Goal: Task Accomplishment & Management: Use online tool/utility

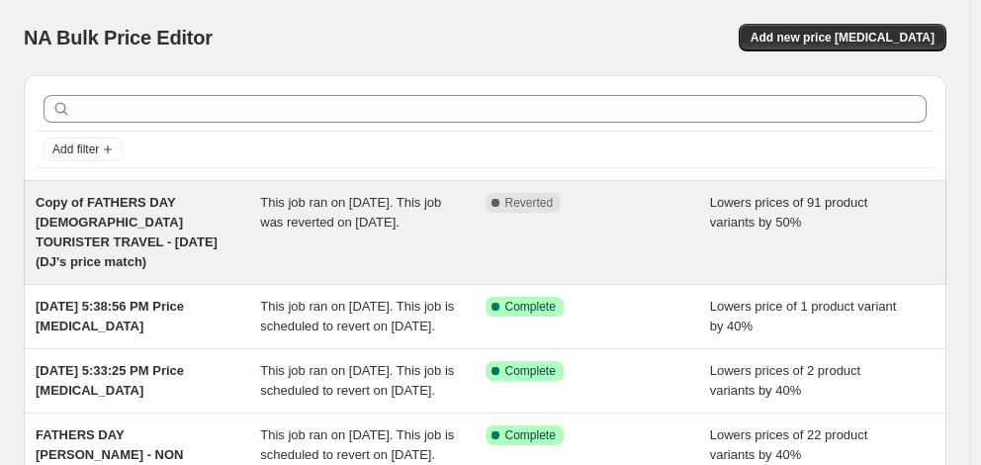
click at [150, 231] on div "Copy of FATHERS DAY [DEMOGRAPHIC_DATA] TOURISTER TRAVEL - [DATE] (DJ's price ma…" at bounding box center [148, 232] width 225 height 79
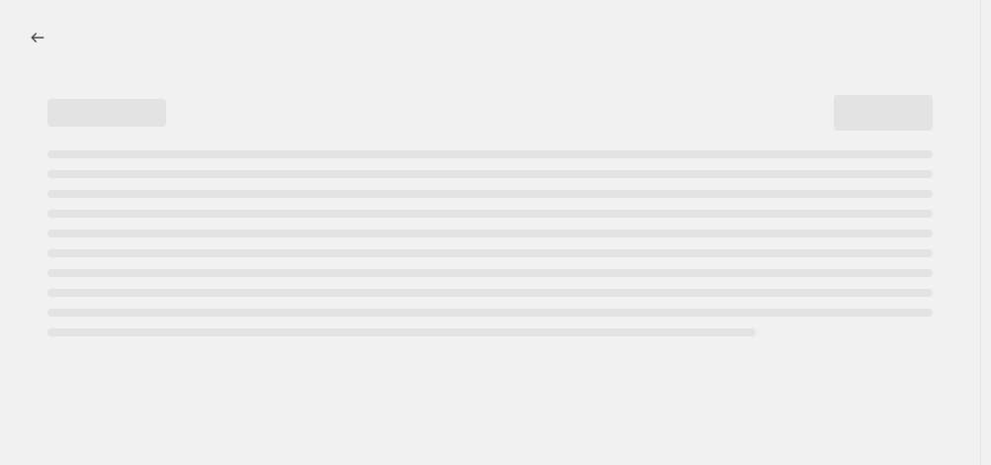
select select "percentage"
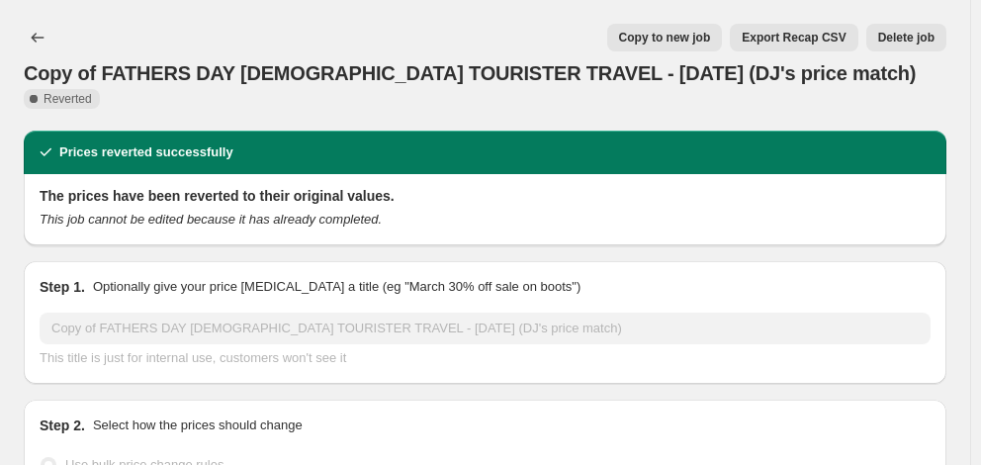
click at [686, 35] on span "Copy to new job" at bounding box center [665, 38] width 92 height 16
select select "percentage"
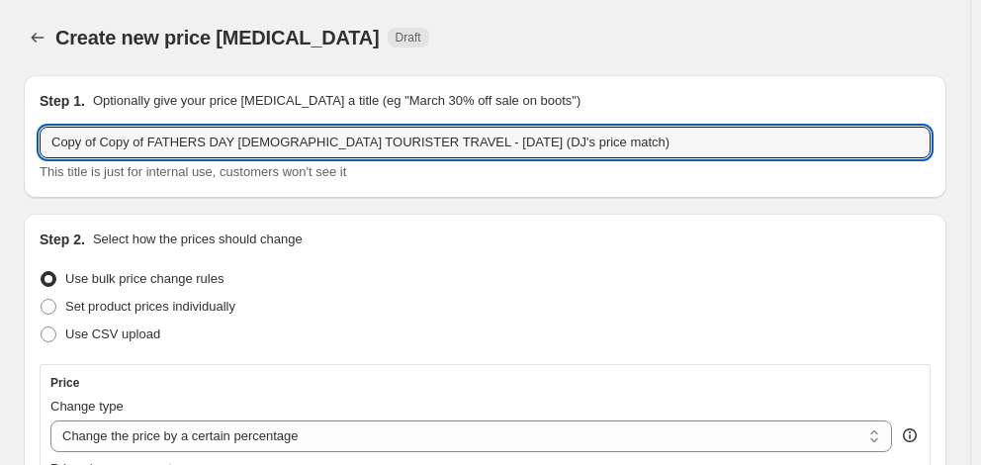
drag, startPoint x: 147, startPoint y: 142, endPoint x: 20, endPoint y: 139, distance: 127.6
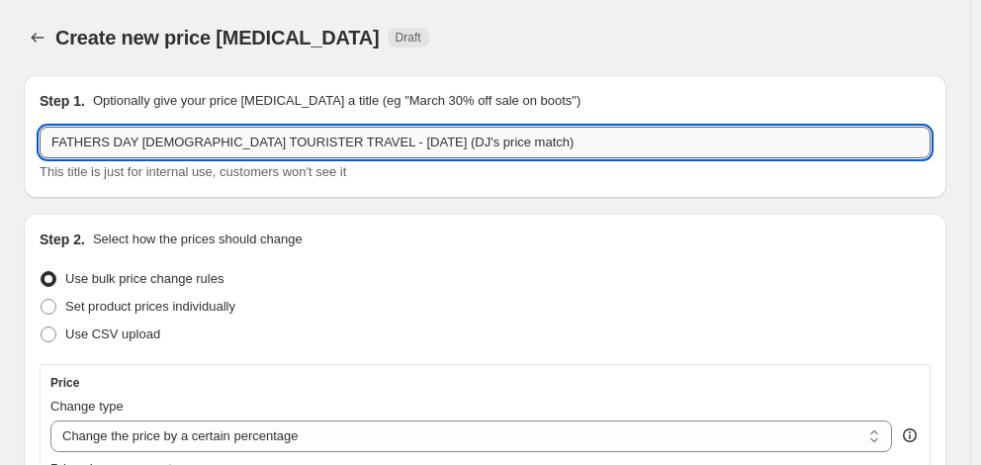
click at [493, 142] on input "FATHERS DAY AMERICAN TOURISTER TRAVEL - 29/8/25 (DJ's price match)" at bounding box center [485, 143] width 891 height 32
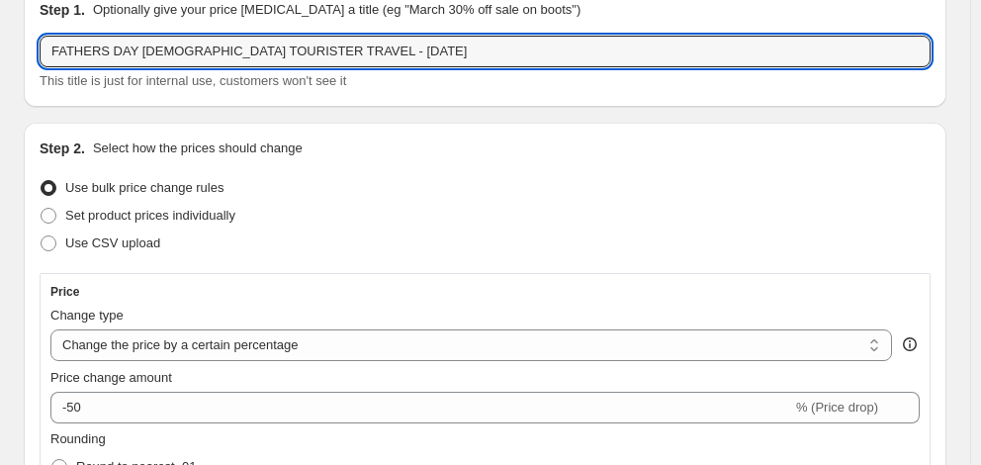
scroll to position [99, 0]
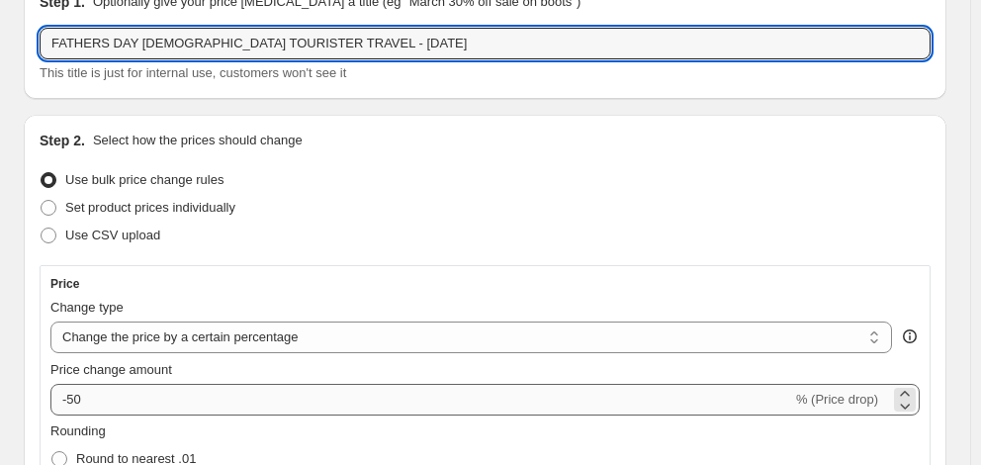
type input "FATHERS DAY AMERICAN TOURISTER TRAVEL - 1/9/25"
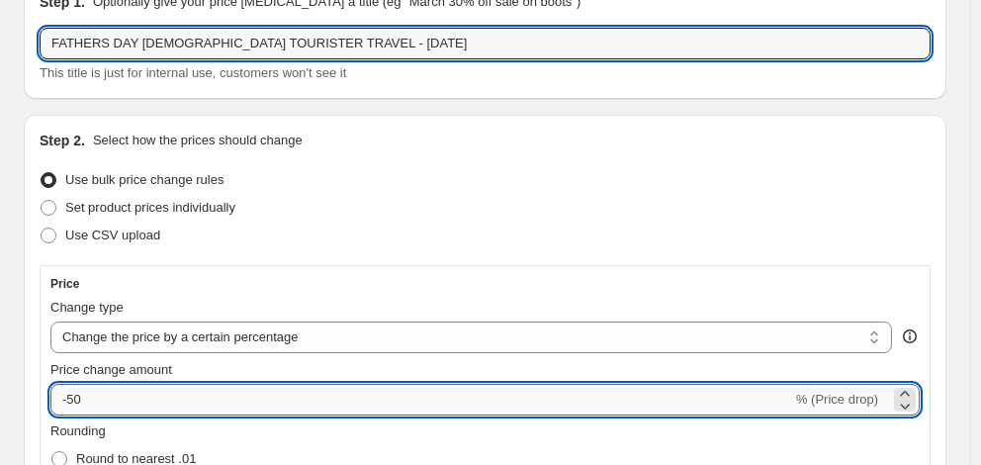
click at [144, 395] on input "-50" at bounding box center [421, 400] width 742 height 32
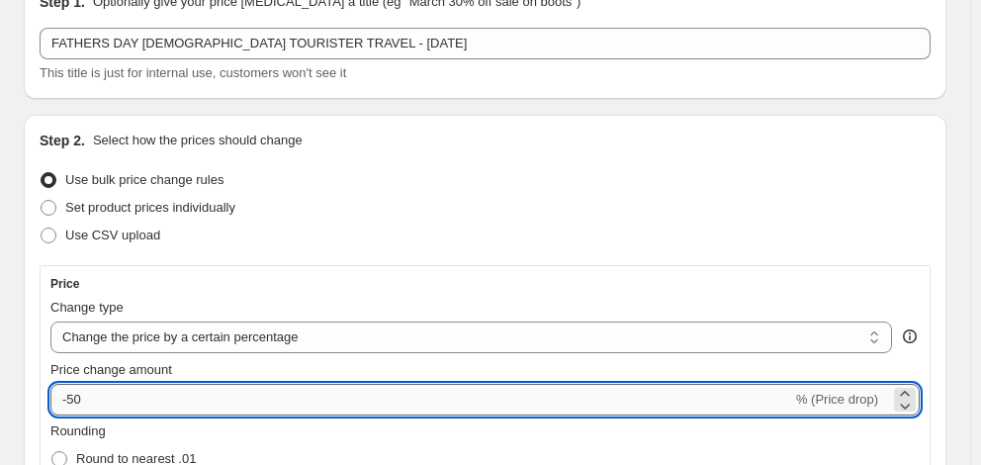
type input "-5"
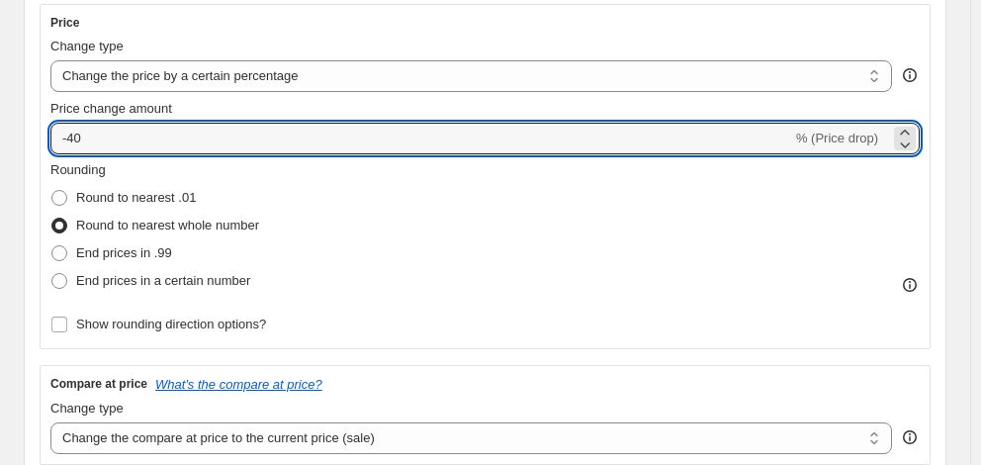
scroll to position [495, 0]
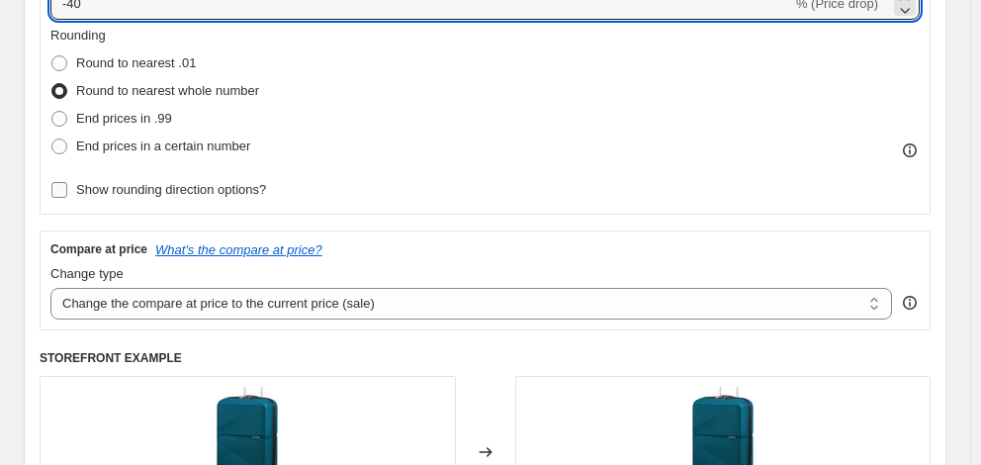
type input "-40"
click at [208, 196] on span "Show rounding direction options?" at bounding box center [171, 189] width 190 height 15
click at [67, 196] on input "Show rounding direction options?" at bounding box center [59, 190] width 16 height 16
checkbox input "true"
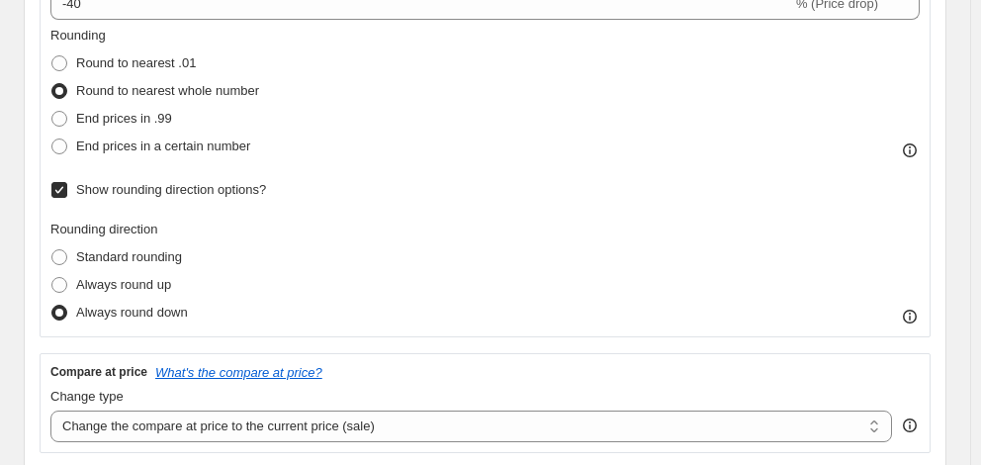
click at [297, 265] on div "Rounding direction Standard rounding Always round up Always round down" at bounding box center [485, 273] width 870 height 107
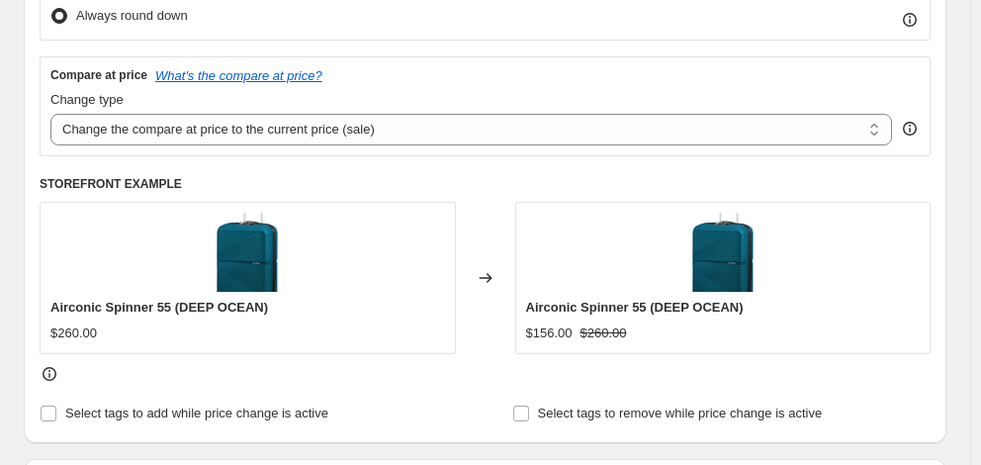
scroll to position [890, 0]
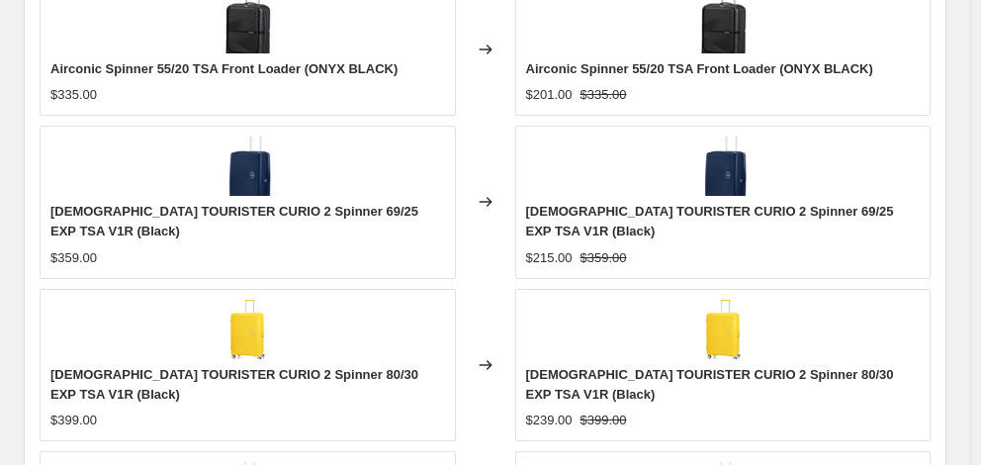
scroll to position [1713, 0]
checkbox input "true"
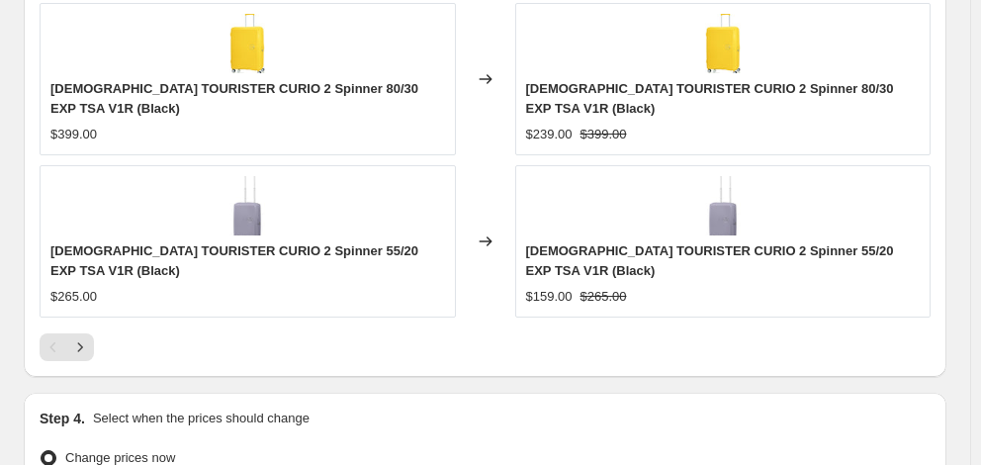
scroll to position [2010, 0]
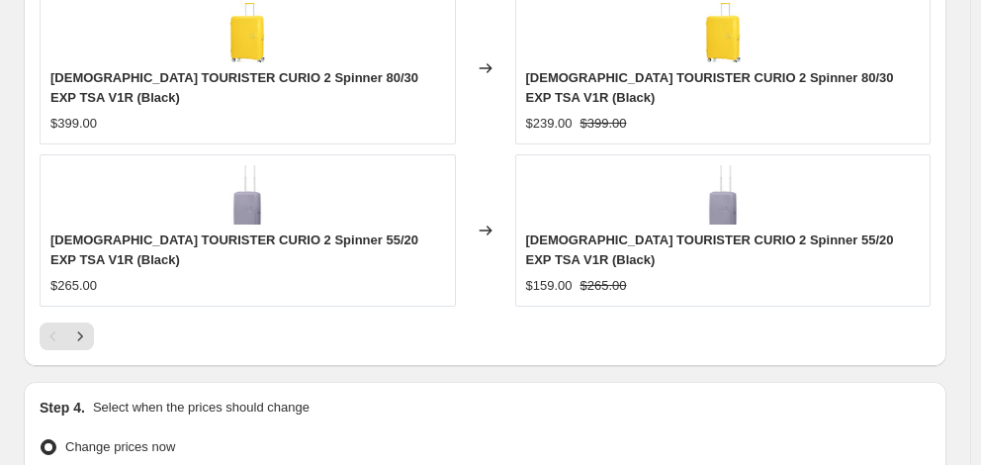
type input "06:00"
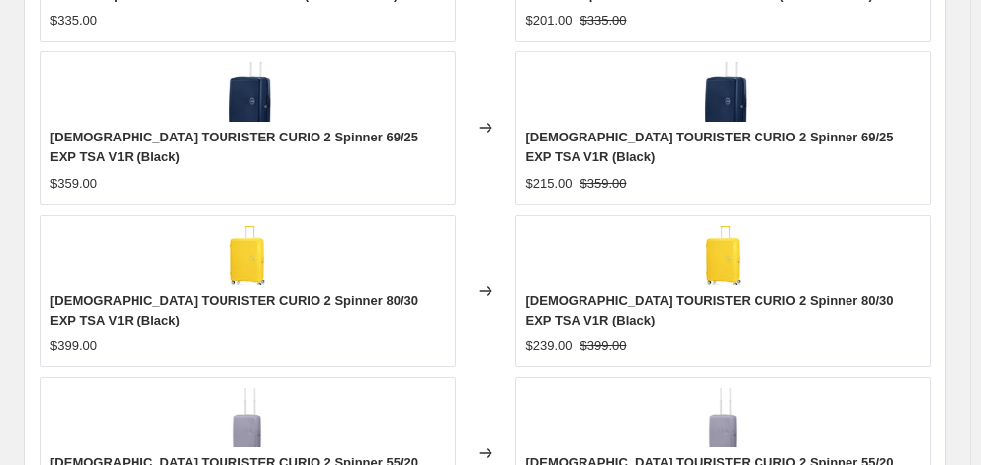
scroll to position [1979, 0]
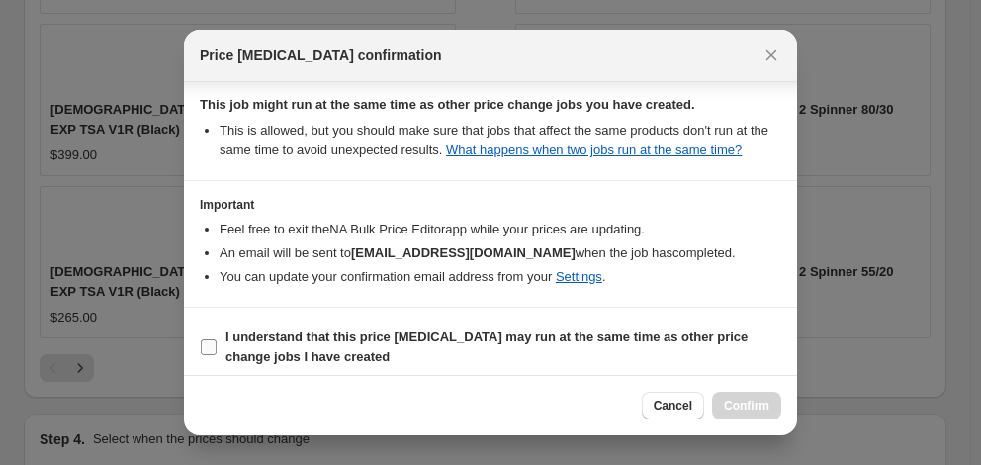
scroll to position [383, 0]
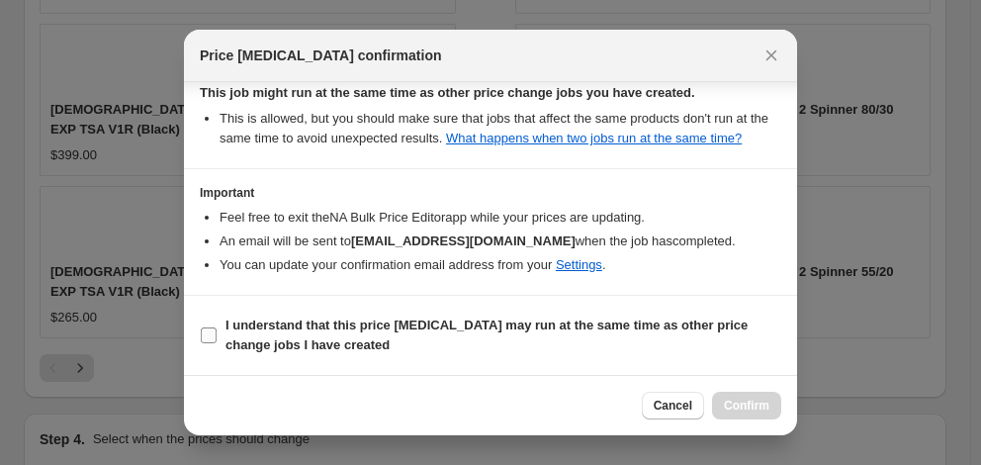
click at [362, 337] on span "I understand that this price change job may run at the same time as other price…" at bounding box center [504, 336] width 556 height 40
click at [217, 337] on input "I understand that this price change job may run at the same time as other price…" at bounding box center [209, 335] width 16 height 16
checkbox input "true"
click at [756, 410] on span "Confirm" at bounding box center [747, 406] width 46 height 16
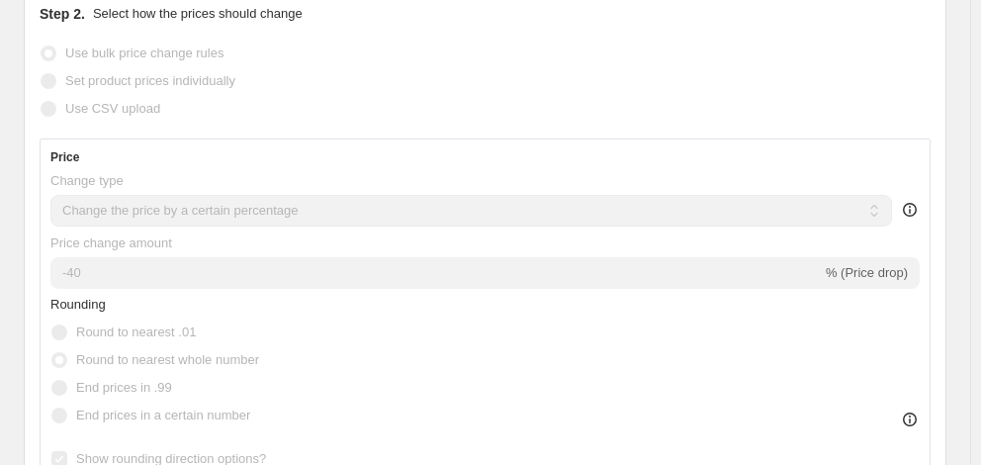
scroll to position [594, 0]
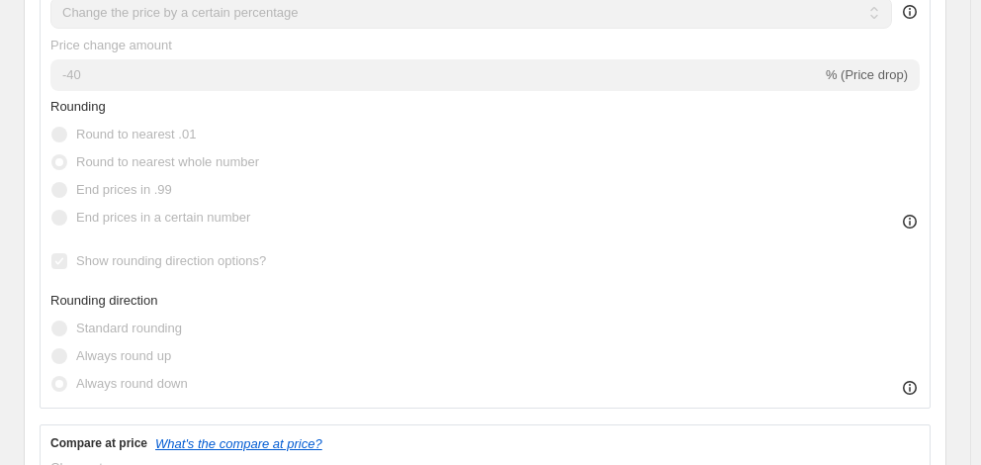
select select "percentage"
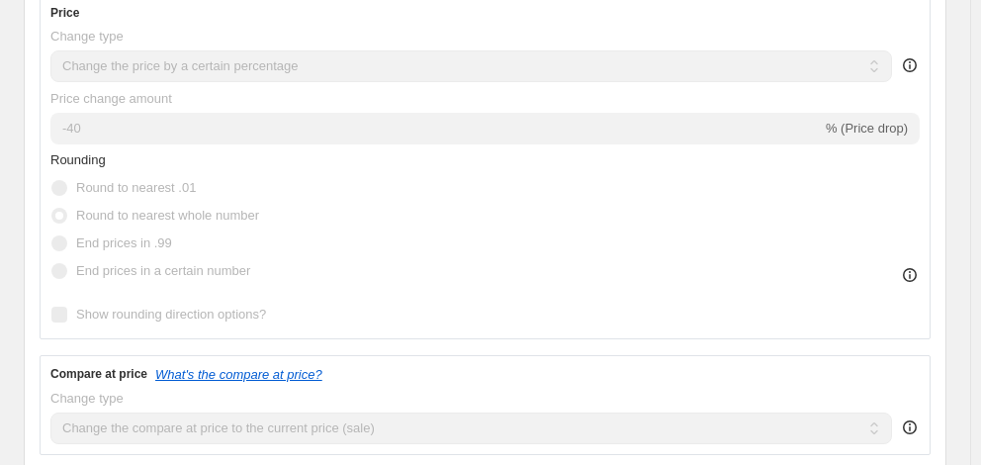
scroll to position [0, 0]
